Goal: Check status: Check status

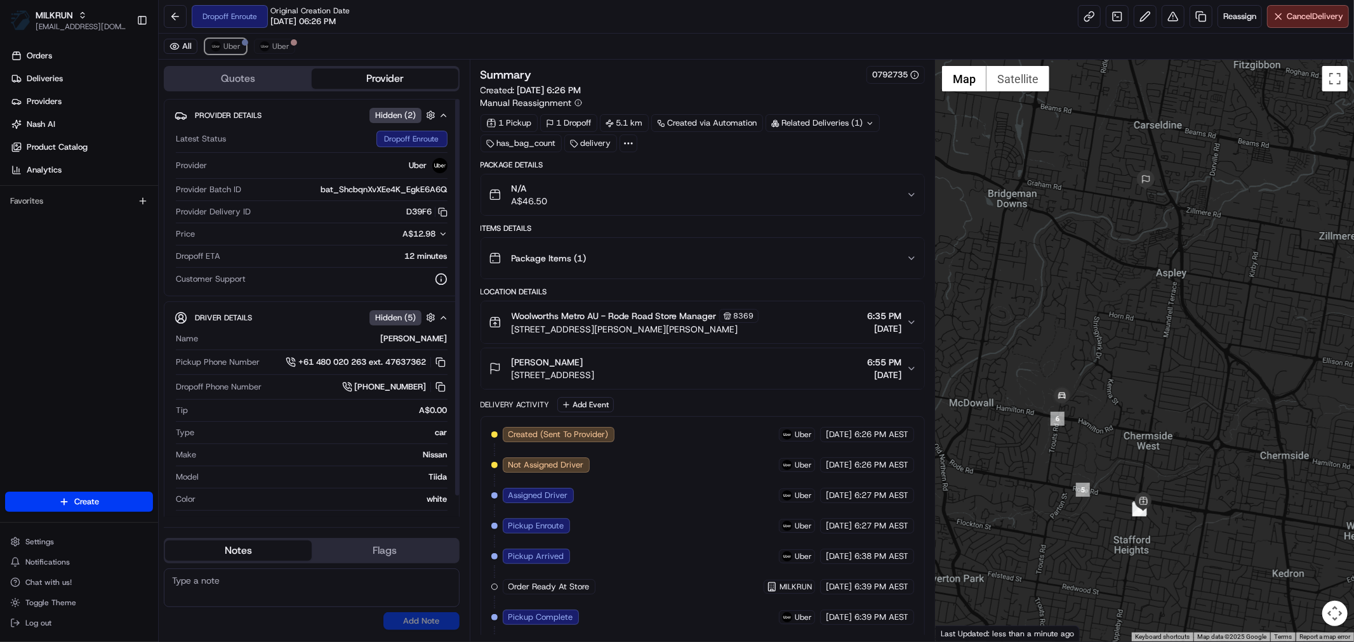
drag, startPoint x: 230, startPoint y: 49, endPoint x: 300, endPoint y: 136, distance: 112.4
click at [230, 49] on span "Uber" at bounding box center [231, 46] width 17 height 10
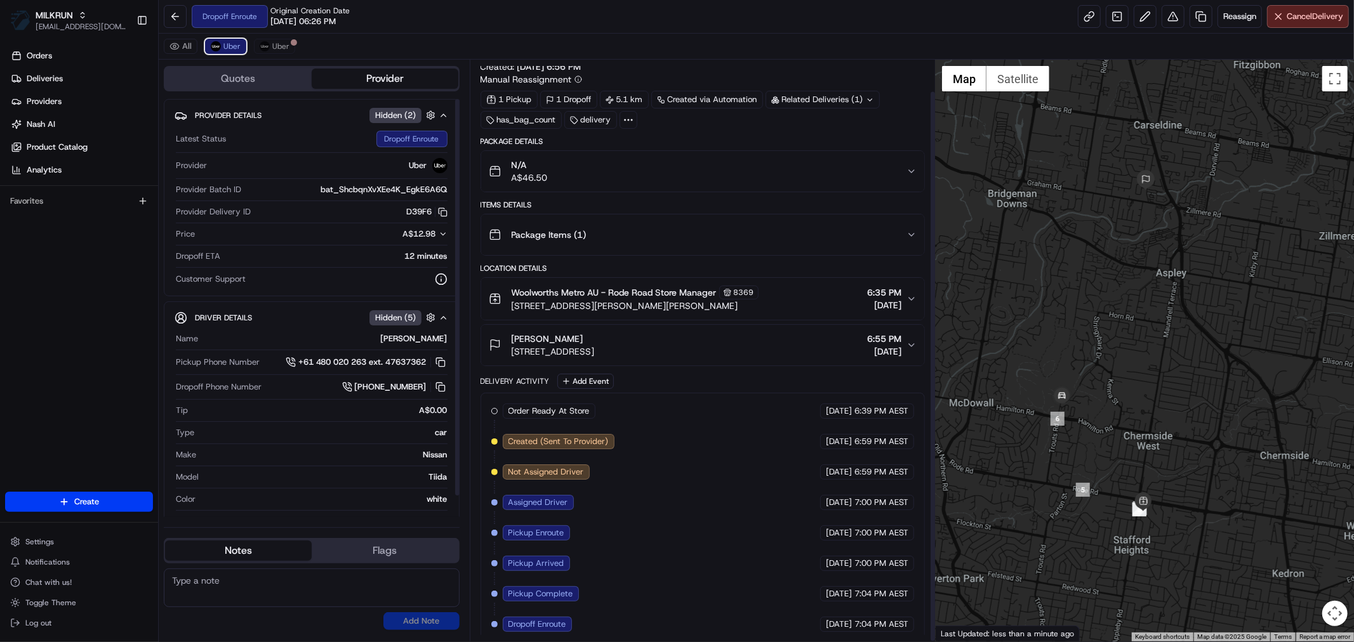
scroll to position [33, 0]
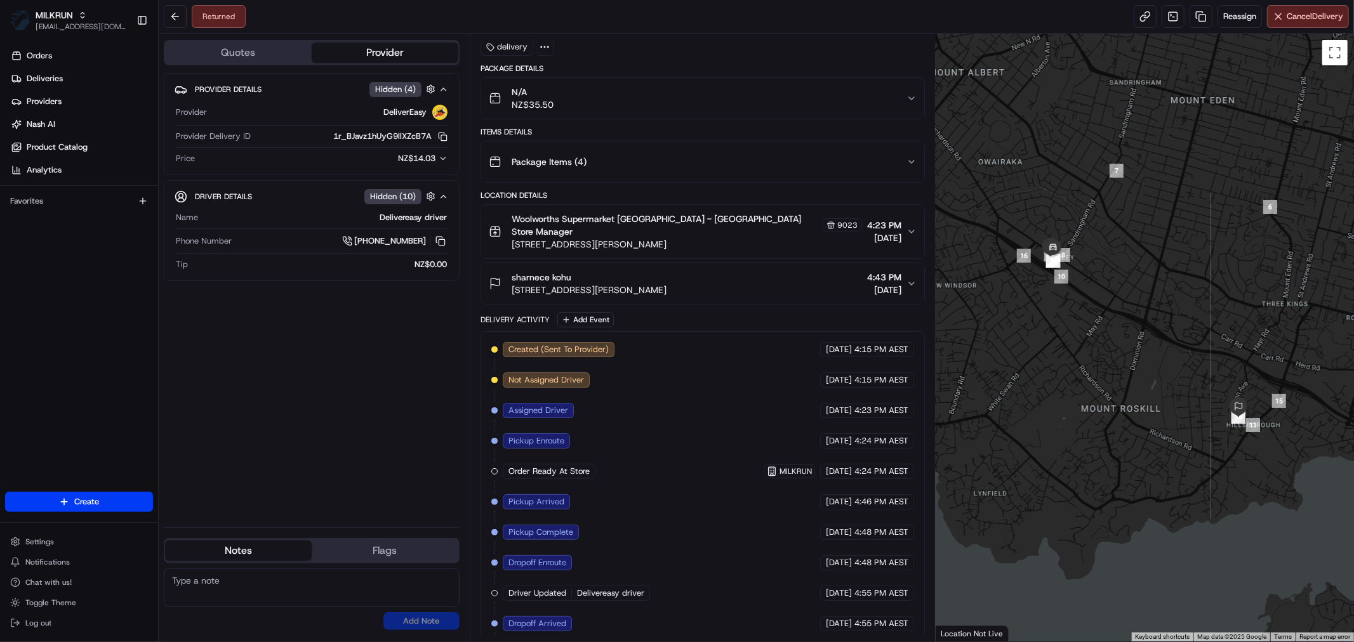
scroll to position [129, 0]
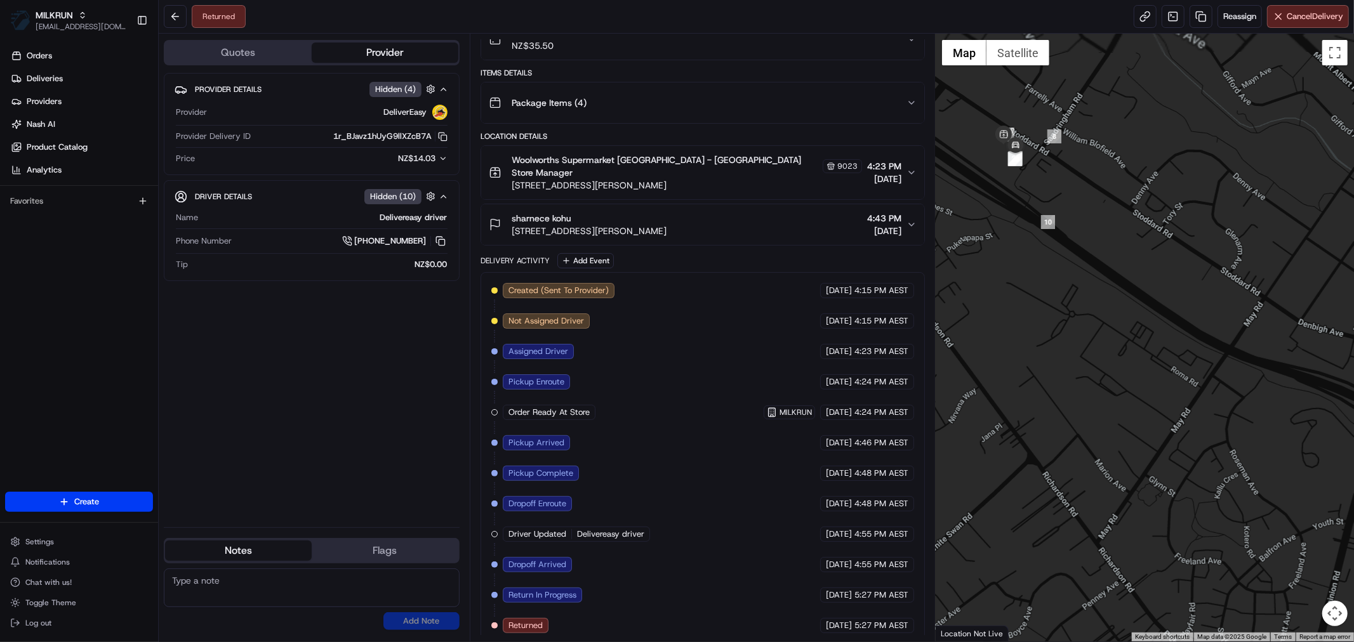
drag, startPoint x: 1051, startPoint y: 248, endPoint x: 1112, endPoint y: 367, distance: 133.1
click at [1105, 362] on div at bounding box center [1144, 338] width 418 height 608
